Goal: Find specific page/section: Find specific page/section

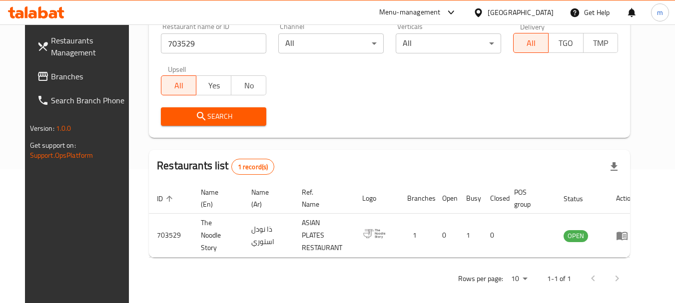
click at [520, 8] on div "[GEOGRAPHIC_DATA]" at bounding box center [521, 12] width 66 height 11
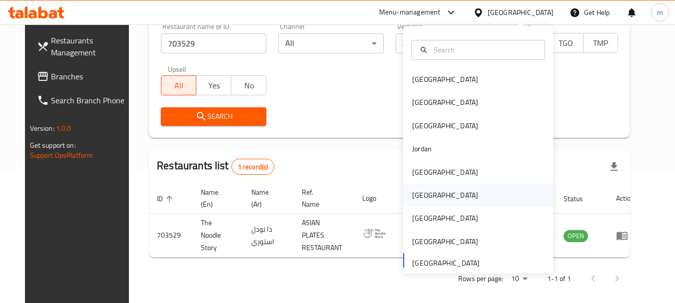
click at [420, 191] on div "[GEOGRAPHIC_DATA]" at bounding box center [445, 195] width 66 height 11
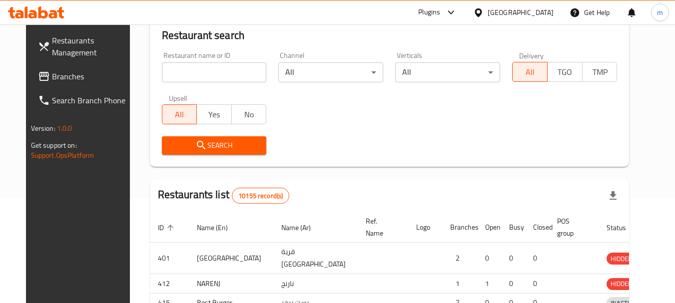
scroll to position [134, 0]
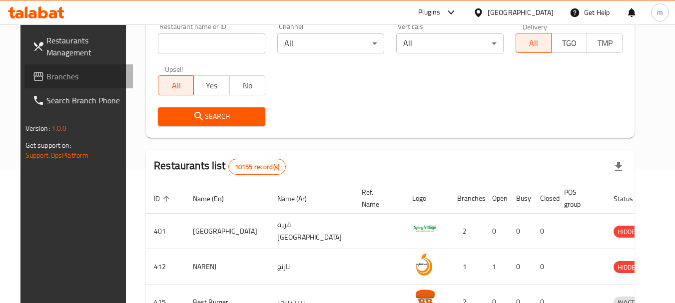
click at [47, 75] on span "Branches" at bounding box center [85, 76] width 79 height 12
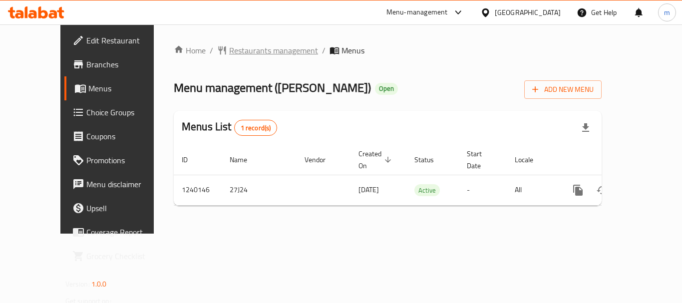
click at [251, 45] on span "Restaurants management" at bounding box center [273, 50] width 89 height 12
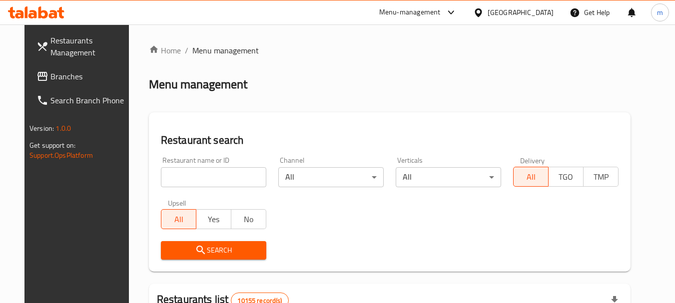
click at [205, 176] on input "search" at bounding box center [213, 177] width 105 height 20
type input "v"
paste input "680186"
type input "680186"
click at [212, 256] on span "Search" at bounding box center [213, 250] width 89 height 12
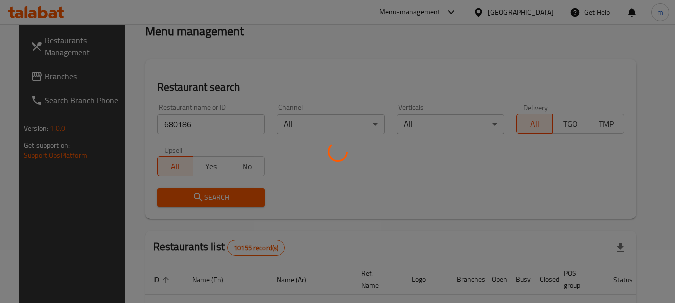
scroll to position [50, 0]
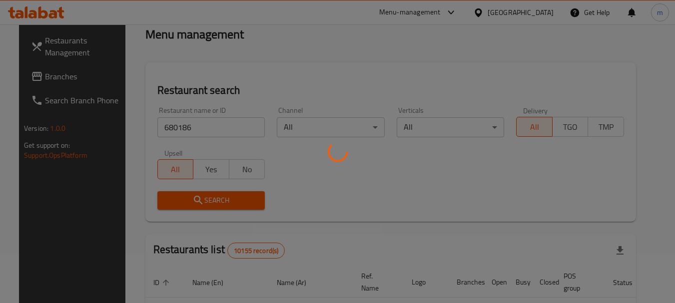
click at [316, 185] on div at bounding box center [337, 151] width 675 height 303
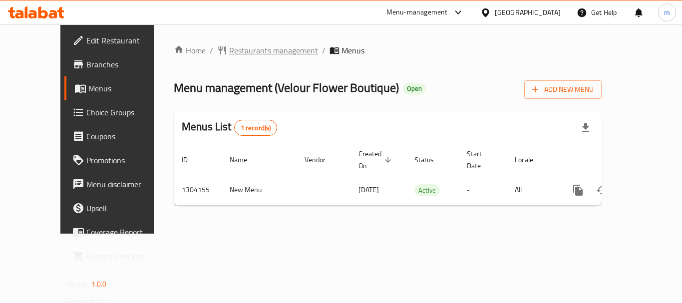
click at [233, 53] on span "Restaurants management" at bounding box center [273, 50] width 89 height 12
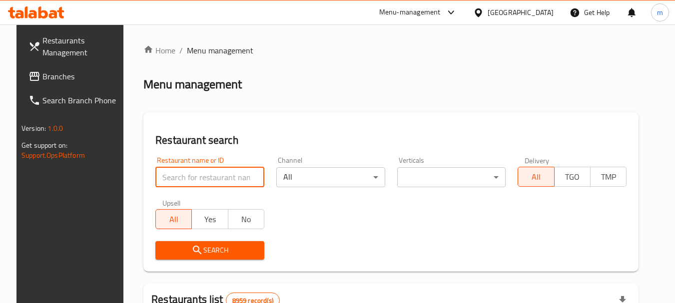
click at [204, 179] on input "search" at bounding box center [209, 177] width 109 height 20
paste input "703085"
type input "703085"
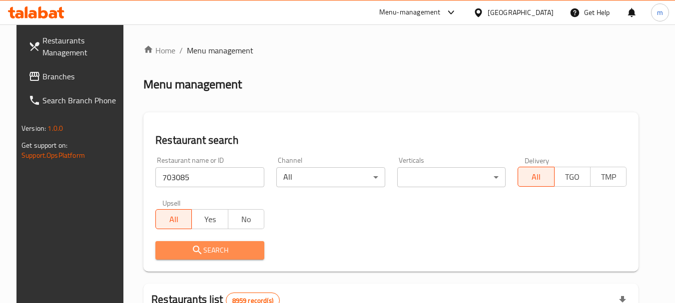
drag, startPoint x: 225, startPoint y: 251, endPoint x: 195, endPoint y: 243, distance: 31.0
click at [195, 243] on button "Search" at bounding box center [209, 250] width 109 height 18
click at [195, 243] on div at bounding box center [337, 151] width 675 height 303
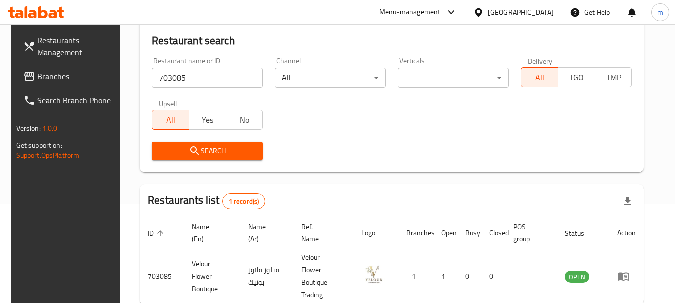
scroll to position [100, 0]
drag, startPoint x: 536, startPoint y: 12, endPoint x: 546, endPoint y: 14, distance: 10.7
click at [546, 14] on div "[GEOGRAPHIC_DATA]" at bounding box center [521, 12] width 66 height 11
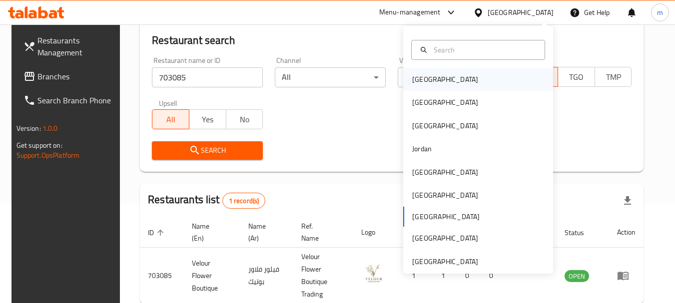
click at [424, 71] on div "[GEOGRAPHIC_DATA]" at bounding box center [445, 79] width 82 height 23
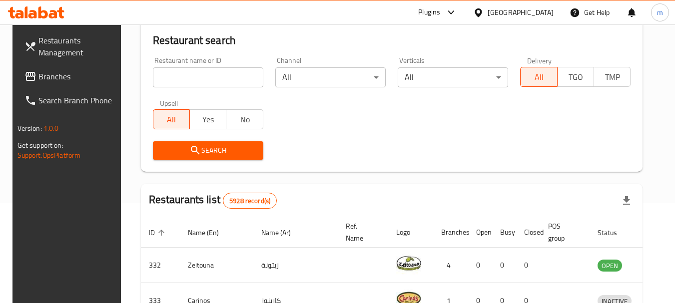
click at [48, 82] on span "Branches" at bounding box center [77, 76] width 79 height 12
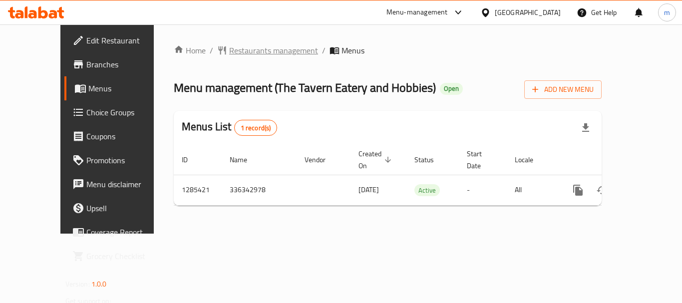
click at [231, 50] on span "Restaurants management" at bounding box center [273, 50] width 89 height 12
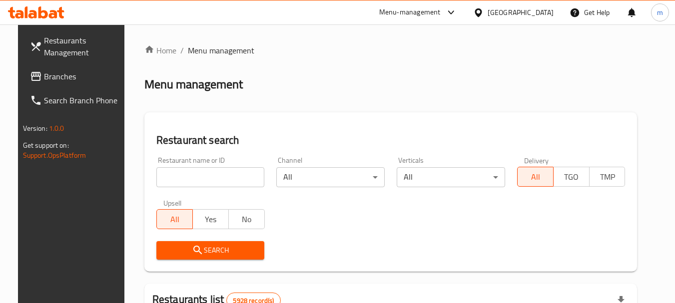
click at [214, 178] on input "search" at bounding box center [210, 177] width 108 height 20
paste input "695949"
type input "695949"
click at [223, 246] on span "Search" at bounding box center [210, 250] width 92 height 12
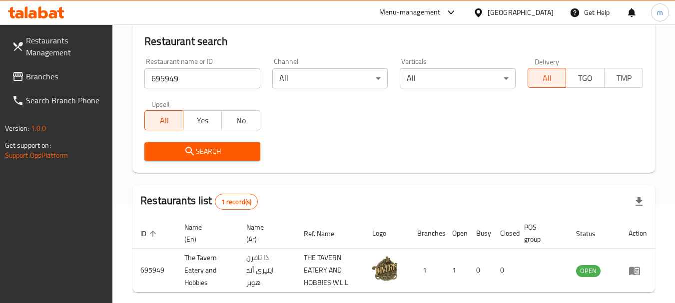
scroll to position [100, 0]
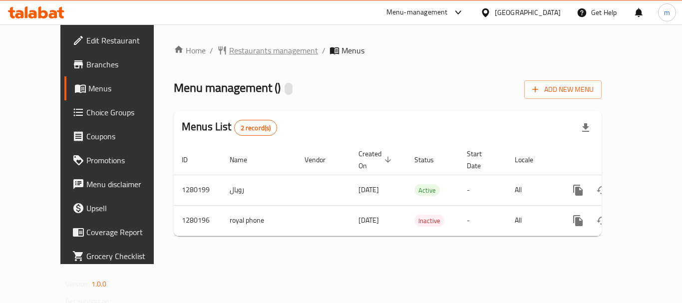
click at [237, 44] on span "Restaurants management" at bounding box center [273, 50] width 89 height 12
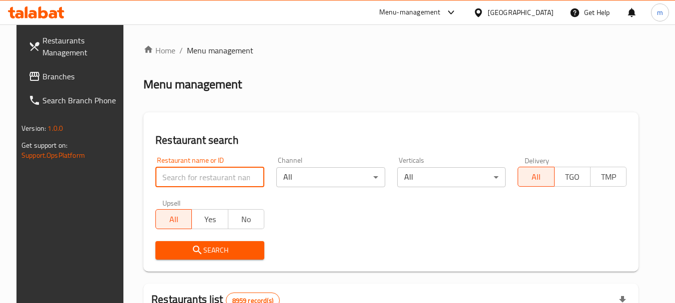
click at [182, 182] on input "search" at bounding box center [209, 177] width 109 height 20
paste input "693619"
type input "693619"
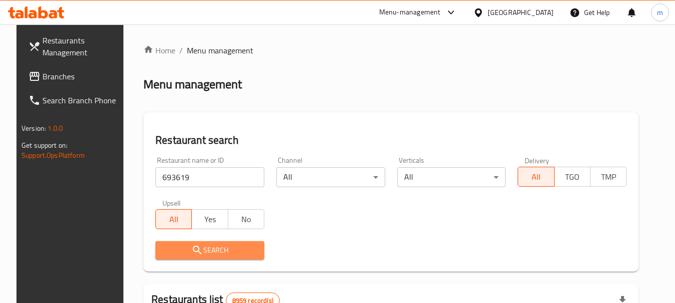
click at [218, 254] on span "Search" at bounding box center [209, 250] width 93 height 12
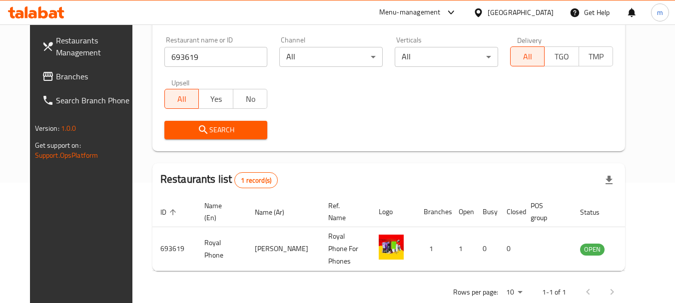
scroll to position [130, 0]
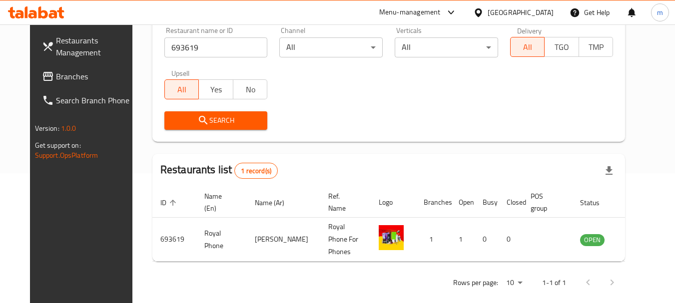
click at [488, 8] on div at bounding box center [480, 12] width 14 height 11
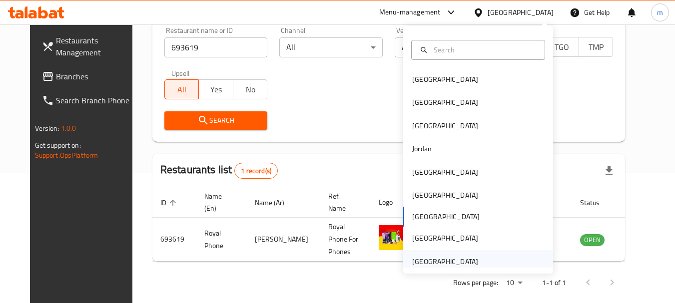
click at [425, 263] on div "[GEOGRAPHIC_DATA]" at bounding box center [445, 261] width 66 height 11
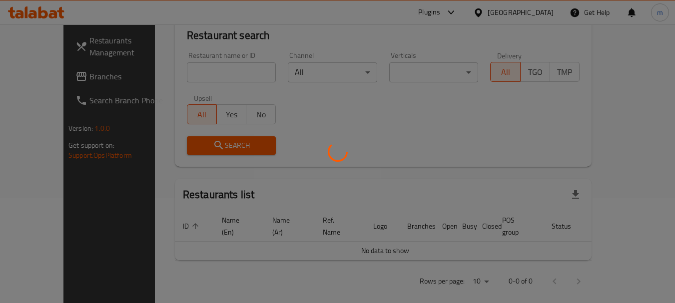
scroll to position [130, 0]
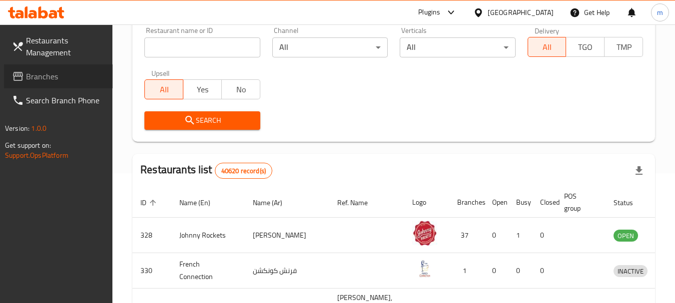
click at [35, 80] on span "Branches" at bounding box center [65, 76] width 79 height 12
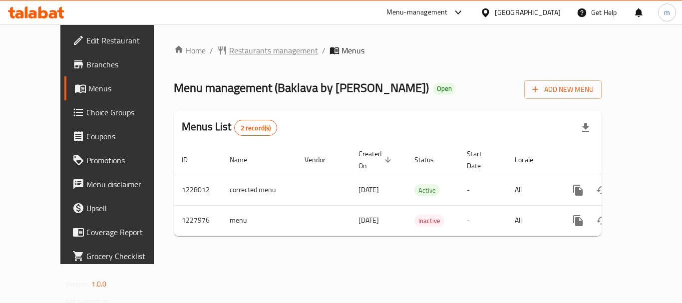
click at [229, 50] on span "Restaurants management" at bounding box center [273, 50] width 89 height 12
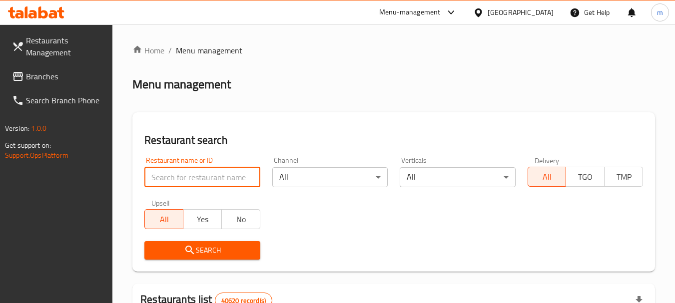
click at [198, 178] on input "search" at bounding box center [201, 177] width 115 height 20
paste input "676294"
type input "676294"
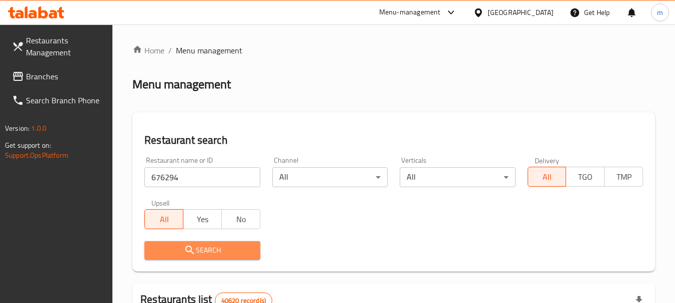
click at [228, 243] on button "Search" at bounding box center [201, 250] width 115 height 18
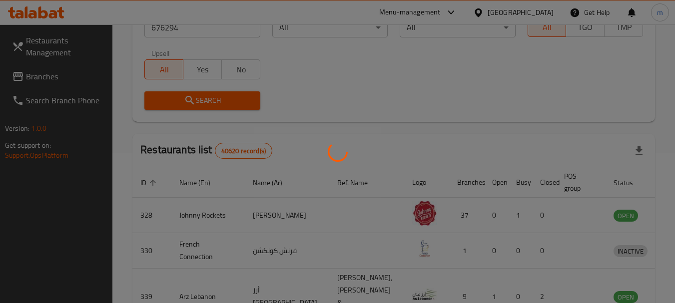
scroll to position [142, 0]
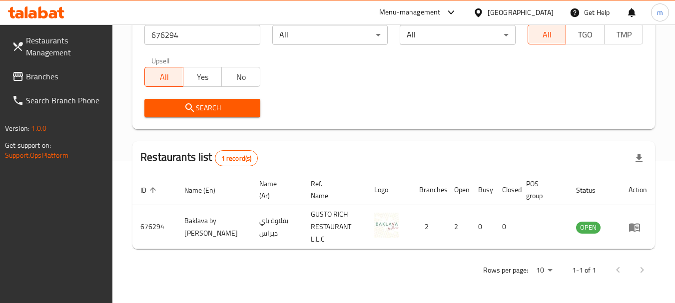
click at [506, 14] on div "[GEOGRAPHIC_DATA]" at bounding box center [521, 12] width 66 height 11
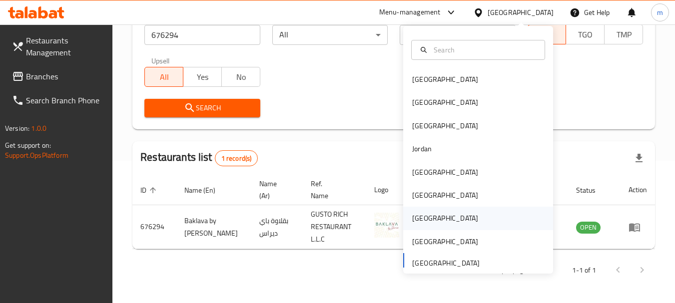
click at [412, 217] on div "[GEOGRAPHIC_DATA]" at bounding box center [445, 218] width 66 height 11
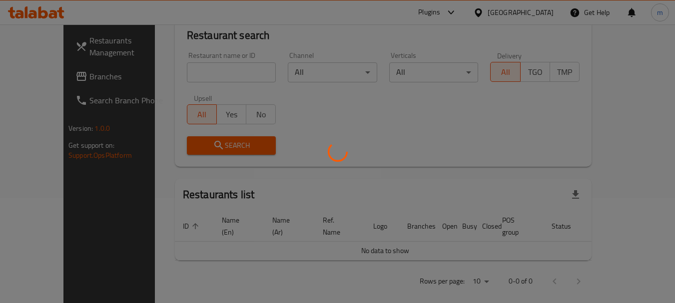
scroll to position [142, 0]
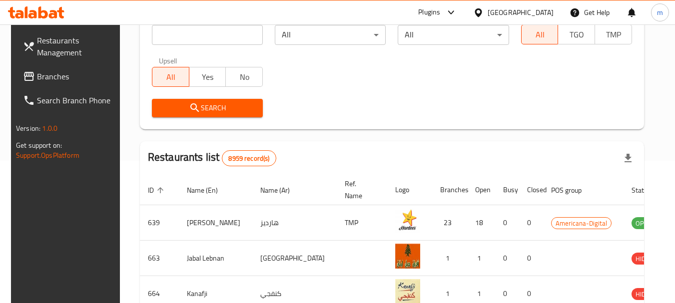
click at [31, 68] on link "Branches" at bounding box center [69, 76] width 109 height 24
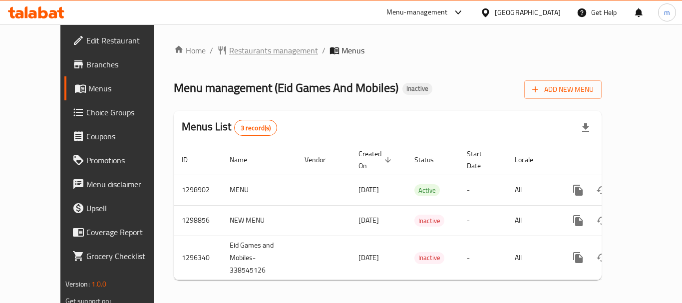
click at [236, 50] on span "Restaurants management" at bounding box center [273, 50] width 89 height 12
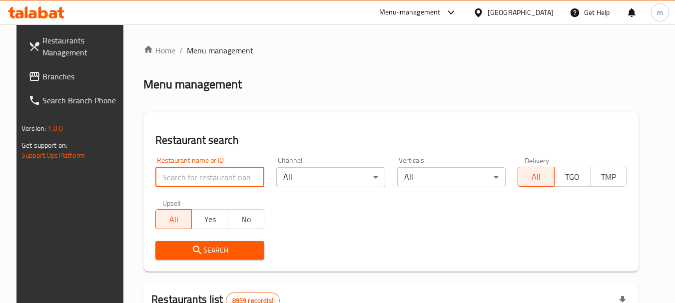
click at [197, 176] on input "search" at bounding box center [209, 177] width 109 height 20
paste input "699894"
type input "699894"
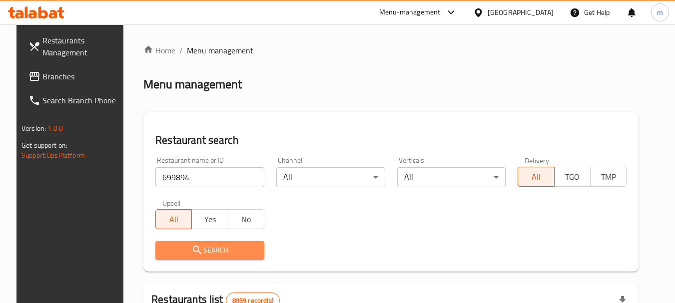
click at [209, 250] on span "Search" at bounding box center [209, 250] width 93 height 12
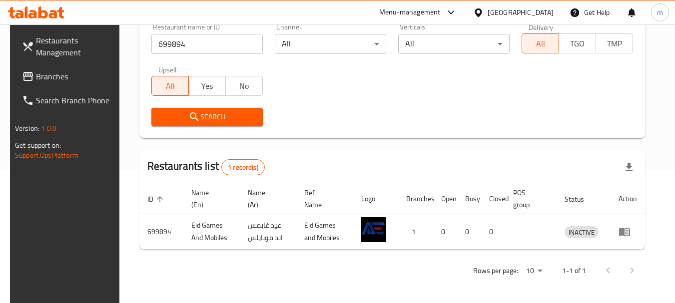
scroll to position [134, 0]
click at [548, 6] on div "[GEOGRAPHIC_DATA]" at bounding box center [513, 12] width 96 height 24
click at [543, 12] on div "[GEOGRAPHIC_DATA]" at bounding box center [521, 12] width 66 height 11
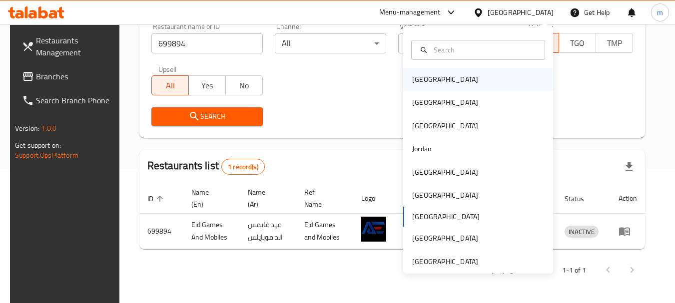
click at [419, 72] on div "[GEOGRAPHIC_DATA]" at bounding box center [445, 79] width 82 height 23
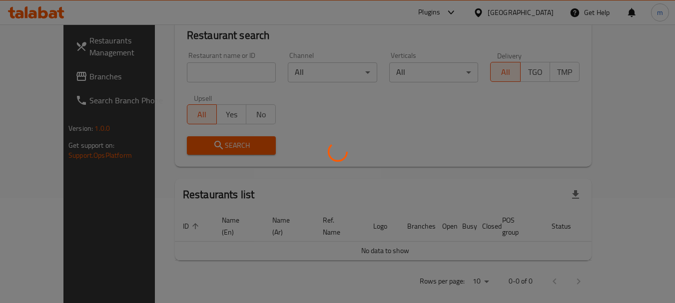
scroll to position [134, 0]
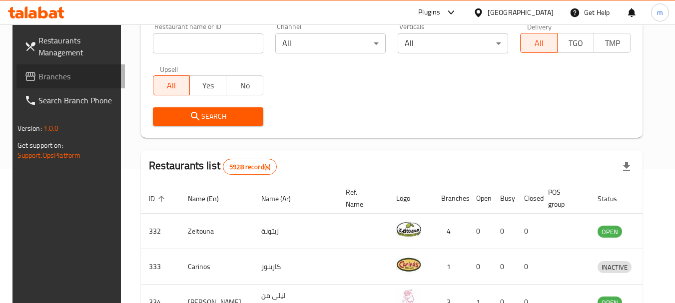
click at [40, 73] on span "Branches" at bounding box center [77, 76] width 79 height 12
